Goal: Task Accomplishment & Management: Manage account settings

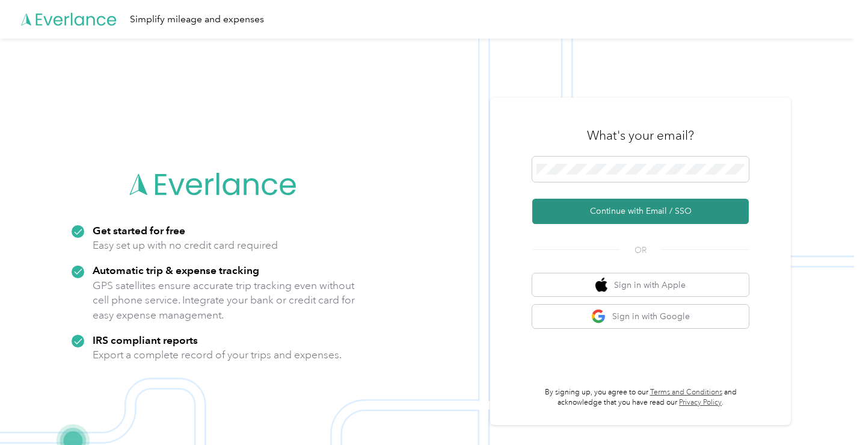
click at [683, 204] on button "Continue with Email / SSO" at bounding box center [640, 211] width 217 height 25
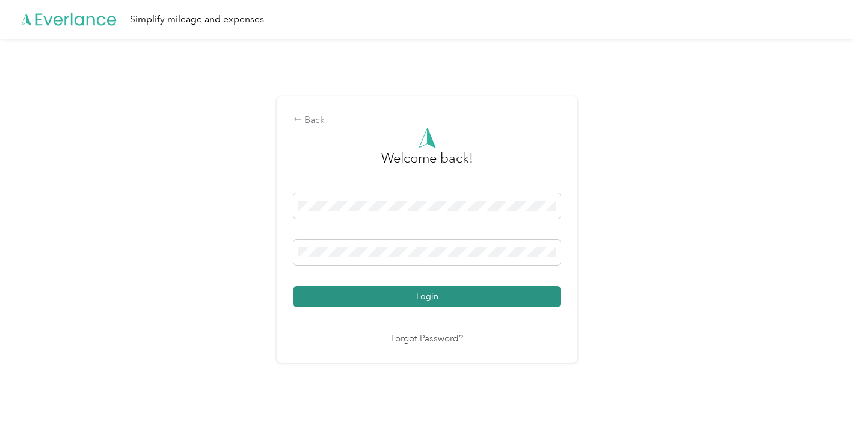
click at [465, 295] on button "Login" at bounding box center [427, 296] width 267 height 21
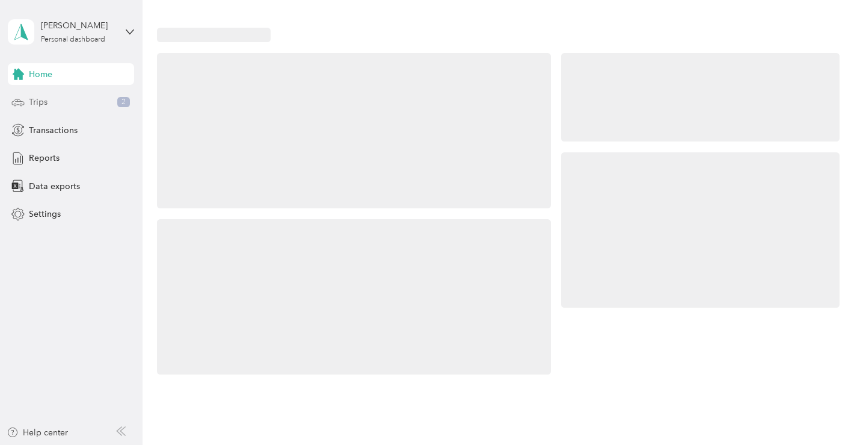
click at [65, 101] on div "Trips 2" at bounding box center [71, 102] width 126 height 22
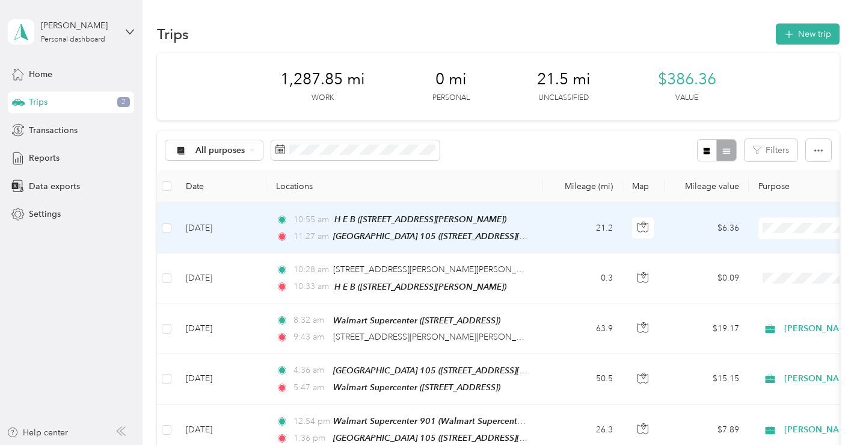
click at [239, 226] on td "[DATE]" at bounding box center [221, 228] width 90 height 51
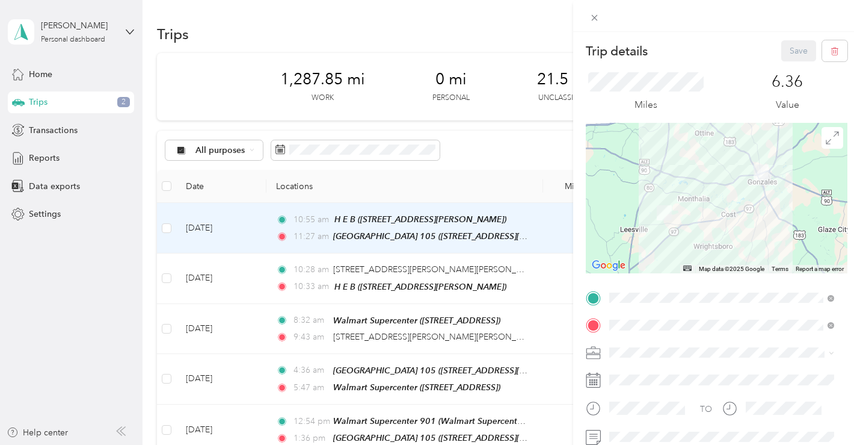
click at [747, 219] on span "[STREET_ADDRESS][PERSON_NAME]" at bounding box center [703, 214] width 143 height 10
click at [612, 371] on li "[PERSON_NAME]" at bounding box center [721, 373] width 233 height 21
click at [786, 53] on button "Save" at bounding box center [798, 50] width 35 height 21
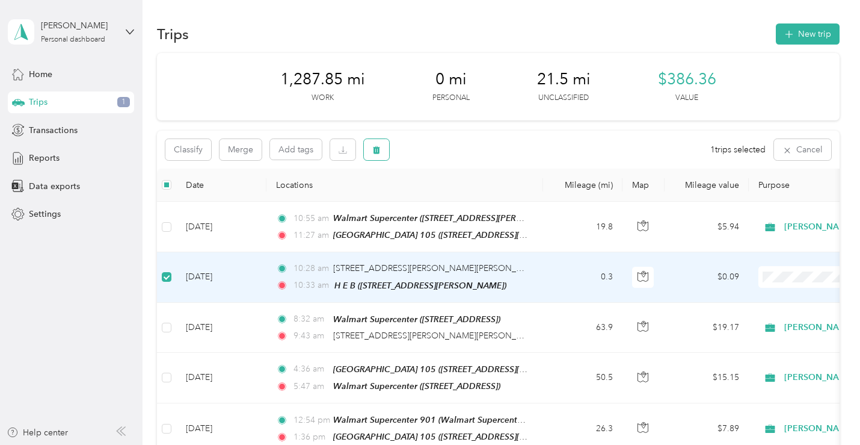
click at [369, 151] on button "button" at bounding box center [376, 149] width 25 height 21
click at [460, 199] on button "Yes" at bounding box center [466, 199] width 23 height 19
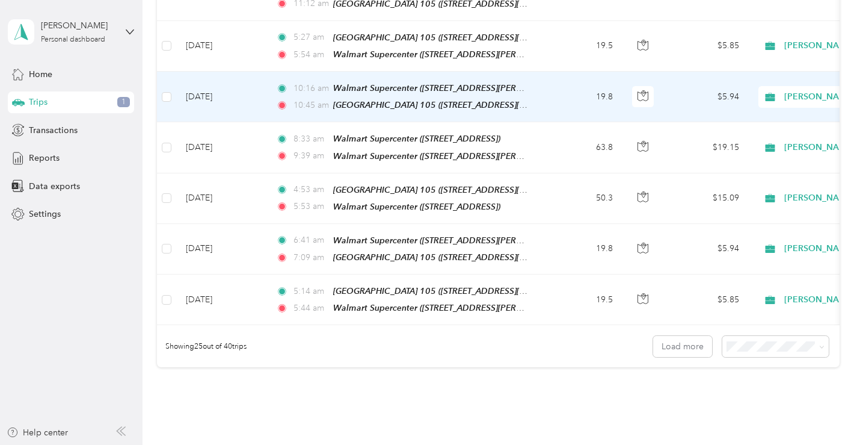
scroll to position [1213, 0]
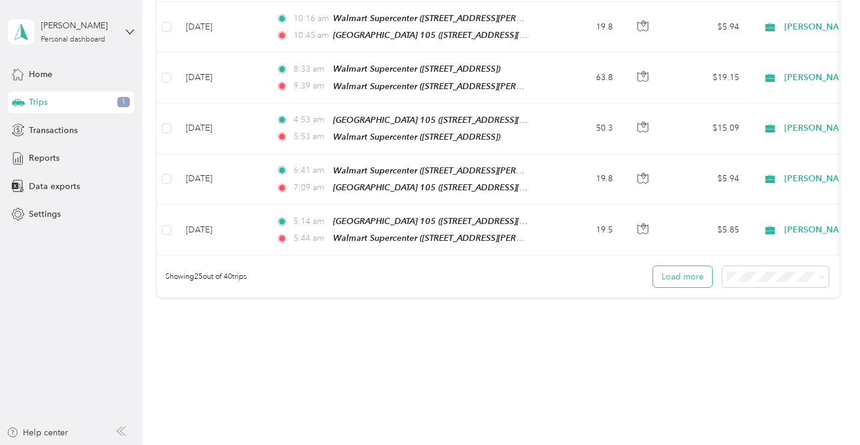
click at [659, 266] on button "Load more" at bounding box center [682, 276] width 59 height 21
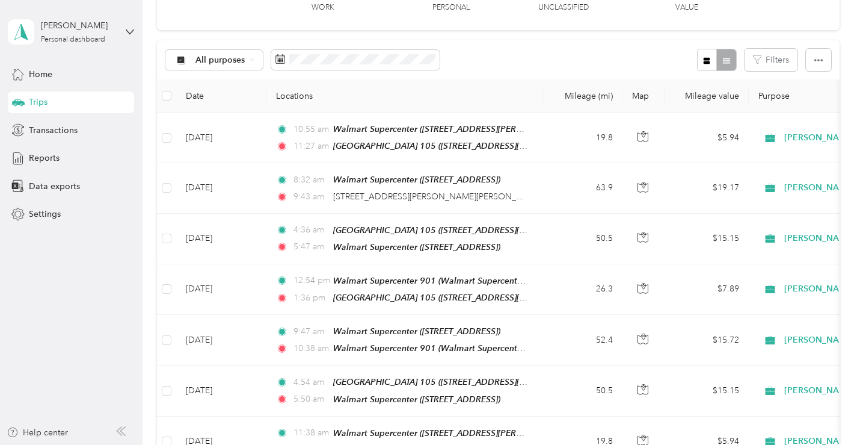
scroll to position [0, 0]
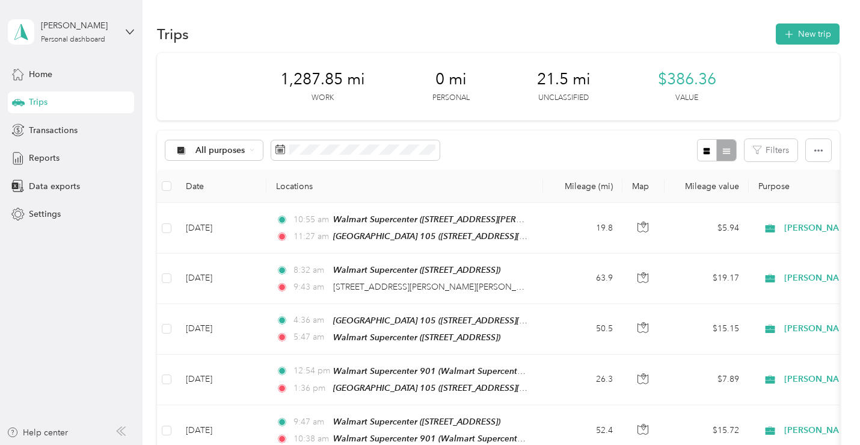
click at [221, 54] on div "1,287.85 mi Work 0 mi Personal 21.5 mi Unclassified $386.36 Value" at bounding box center [498, 86] width 682 height 67
click at [22, 70] on icon at bounding box center [17, 73] width 13 height 13
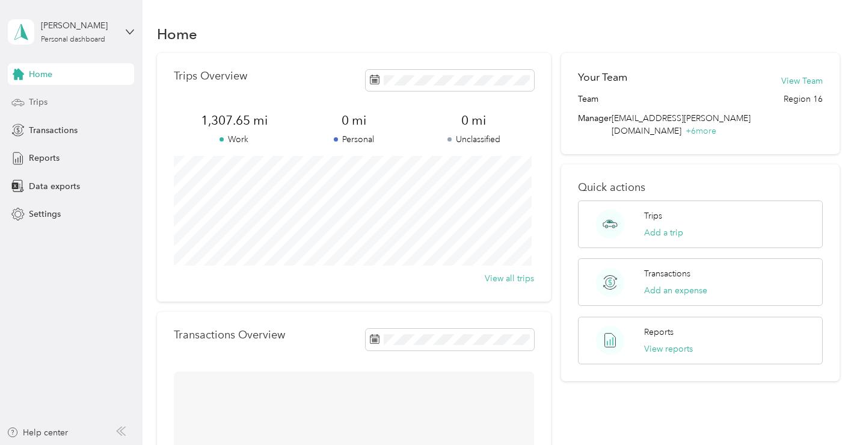
click at [32, 100] on span "Trips" at bounding box center [38, 102] width 19 height 13
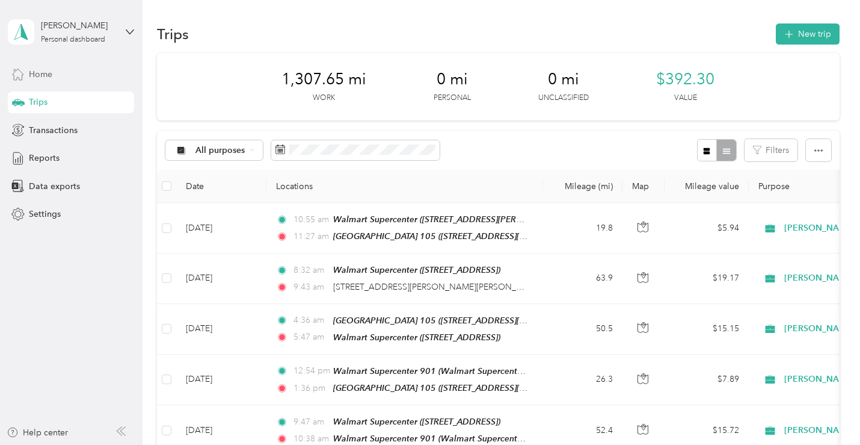
click at [132, 36] on div "[PERSON_NAME] Personal dashboard" at bounding box center [71, 32] width 126 height 42
click at [70, 99] on div "Log out" at bounding box center [169, 95] width 304 height 21
